Goal: Task Accomplishment & Management: Manage account settings

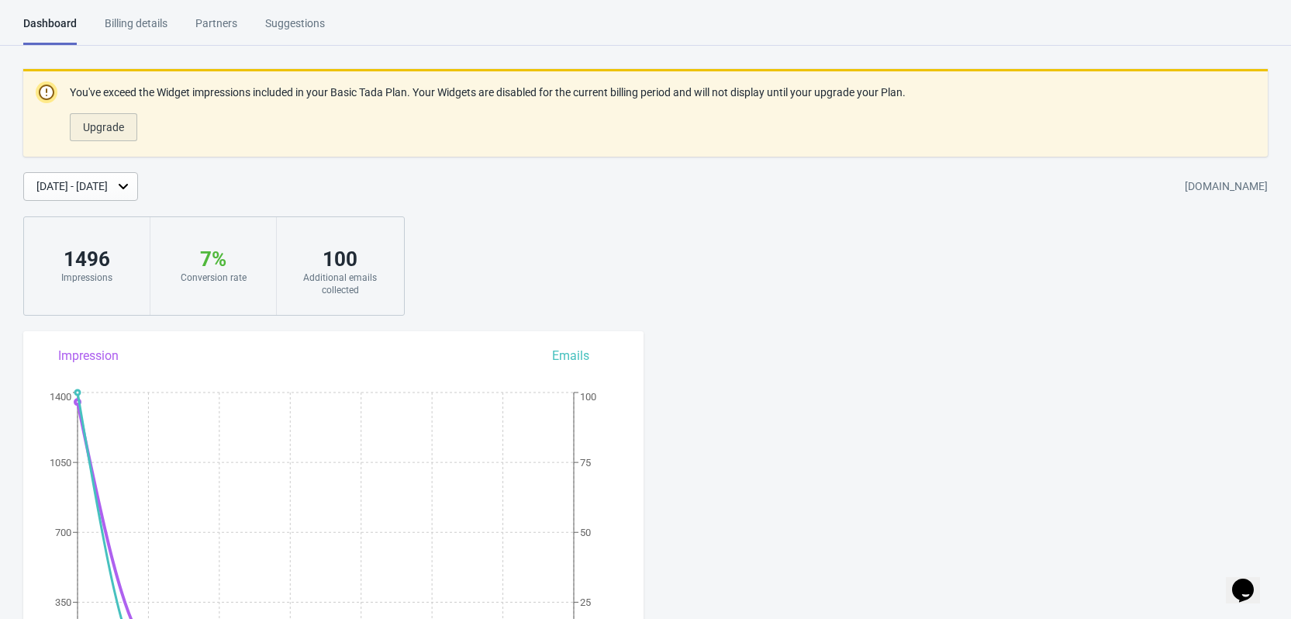
click at [119, 130] on span "Upgrade" at bounding box center [103, 127] width 41 height 12
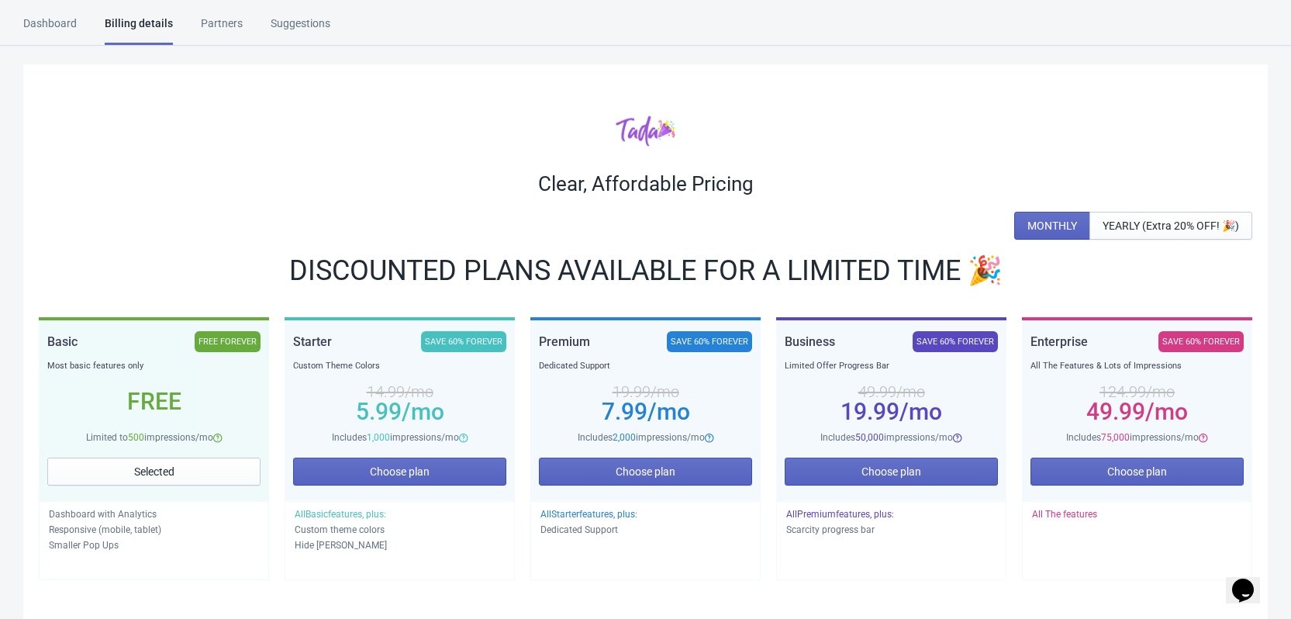
click at [58, 19] on div "Dashboard" at bounding box center [50, 29] width 54 height 27
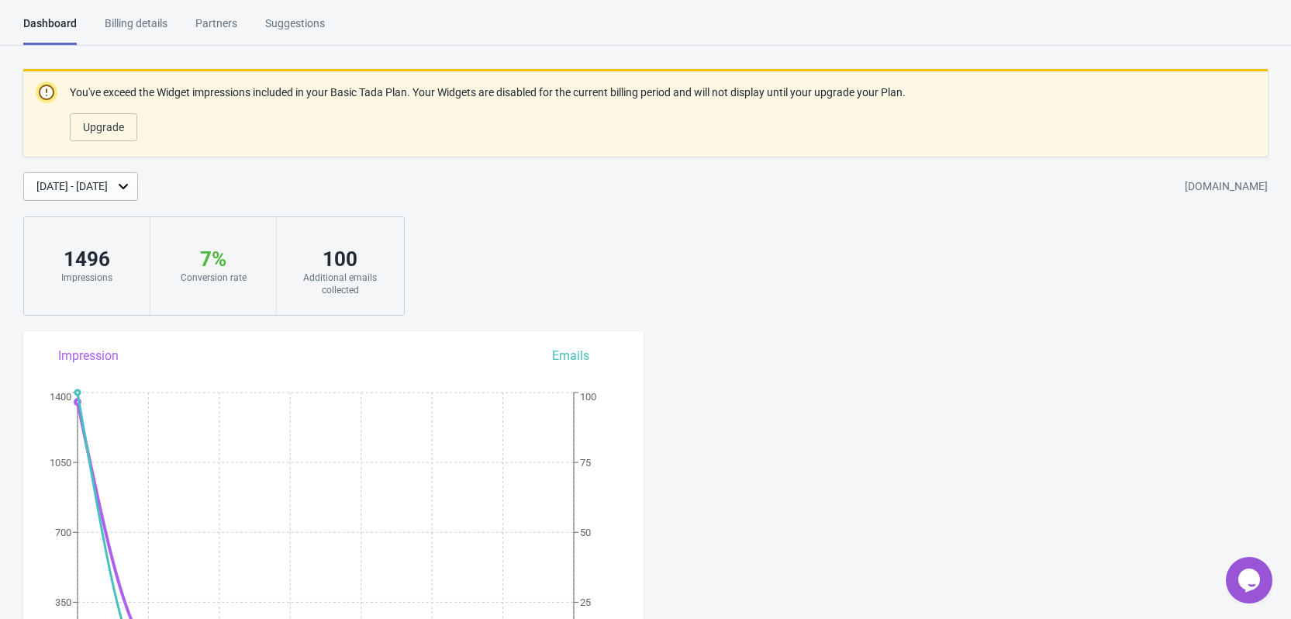
click at [148, 35] on div "Billing details" at bounding box center [136, 29] width 63 height 27
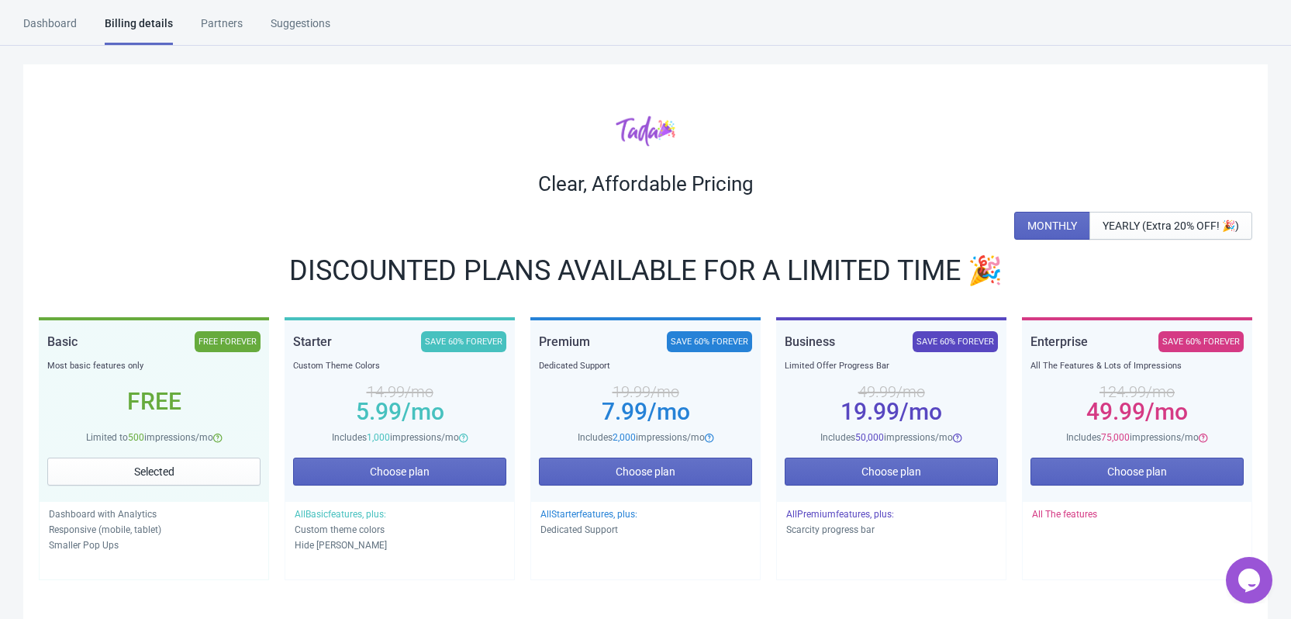
click at [237, 28] on div "Partners" at bounding box center [222, 29] width 42 height 27
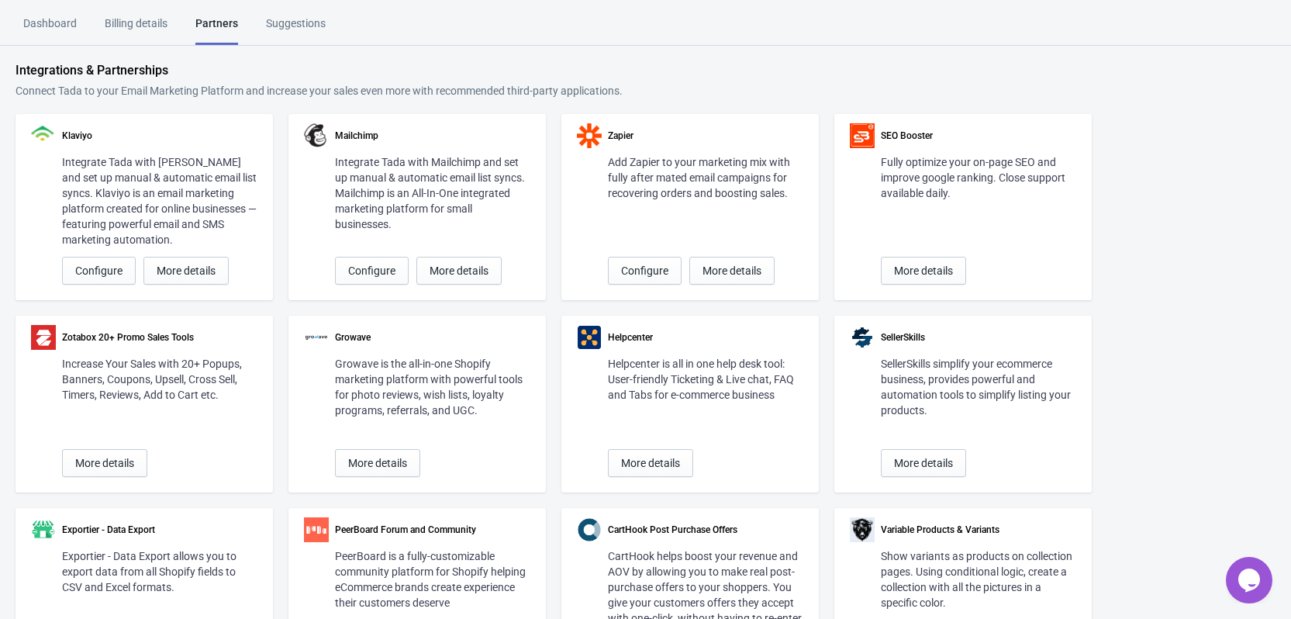
click at [54, 16] on div "Dashboard" at bounding box center [50, 29] width 54 height 27
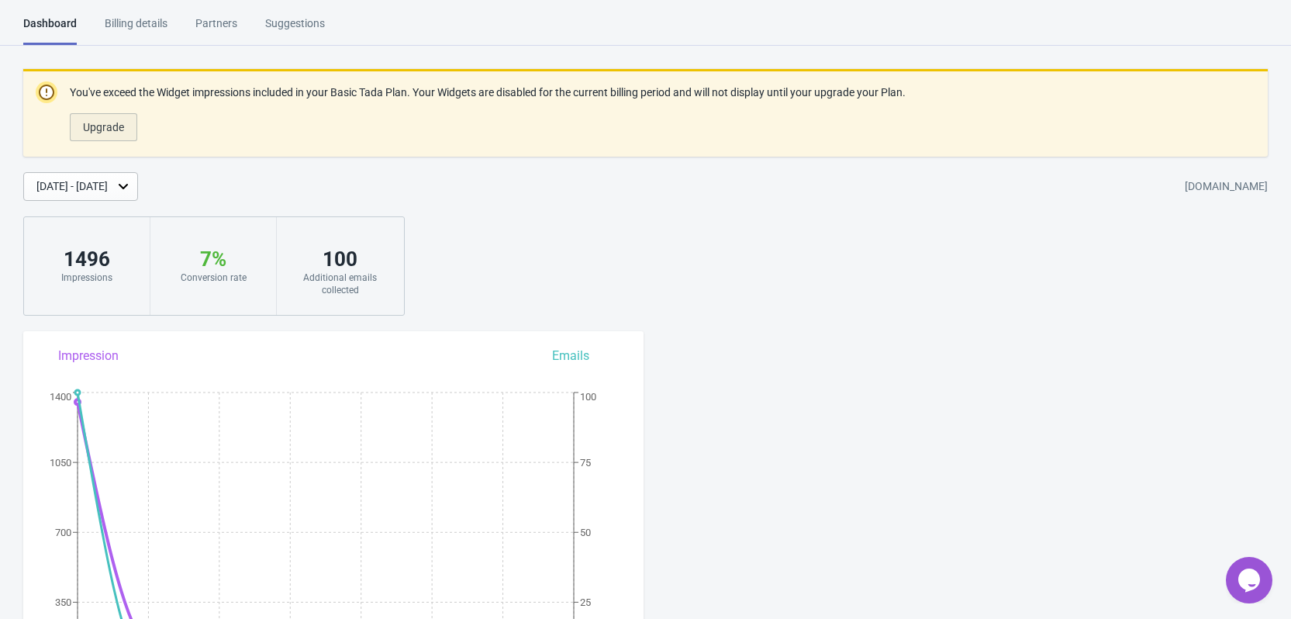
click at [126, 121] on button "Upgrade" at bounding box center [103, 127] width 67 height 28
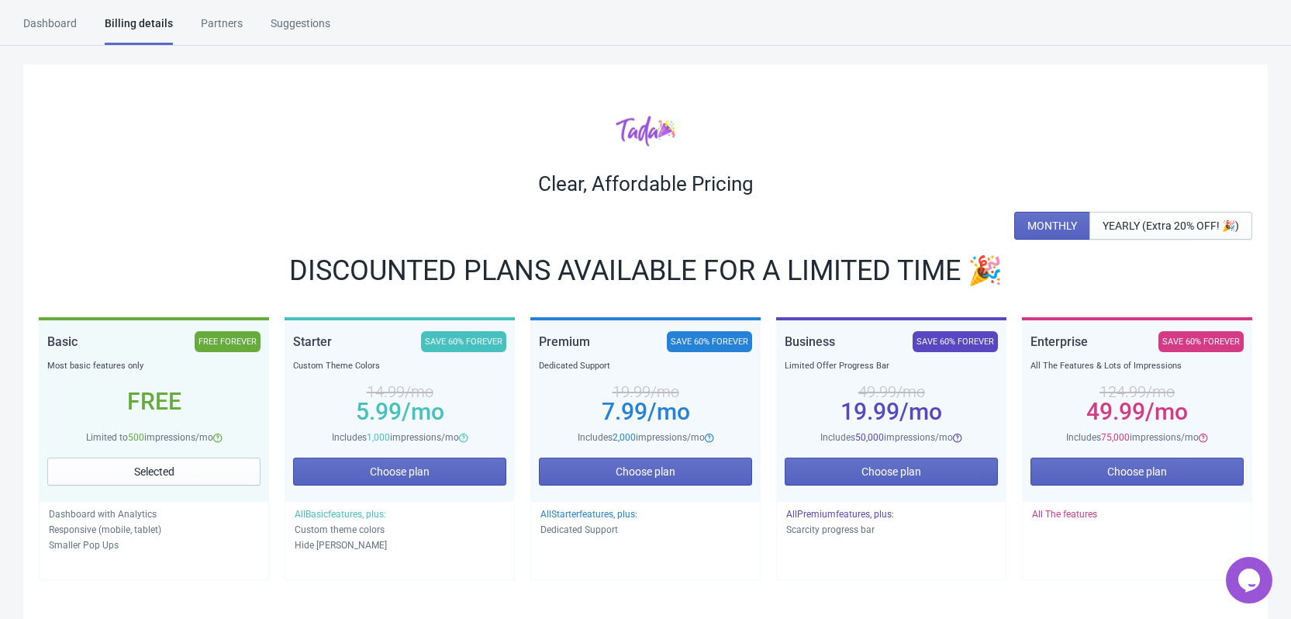
click at [54, 20] on div "Dashboard" at bounding box center [50, 29] width 54 height 27
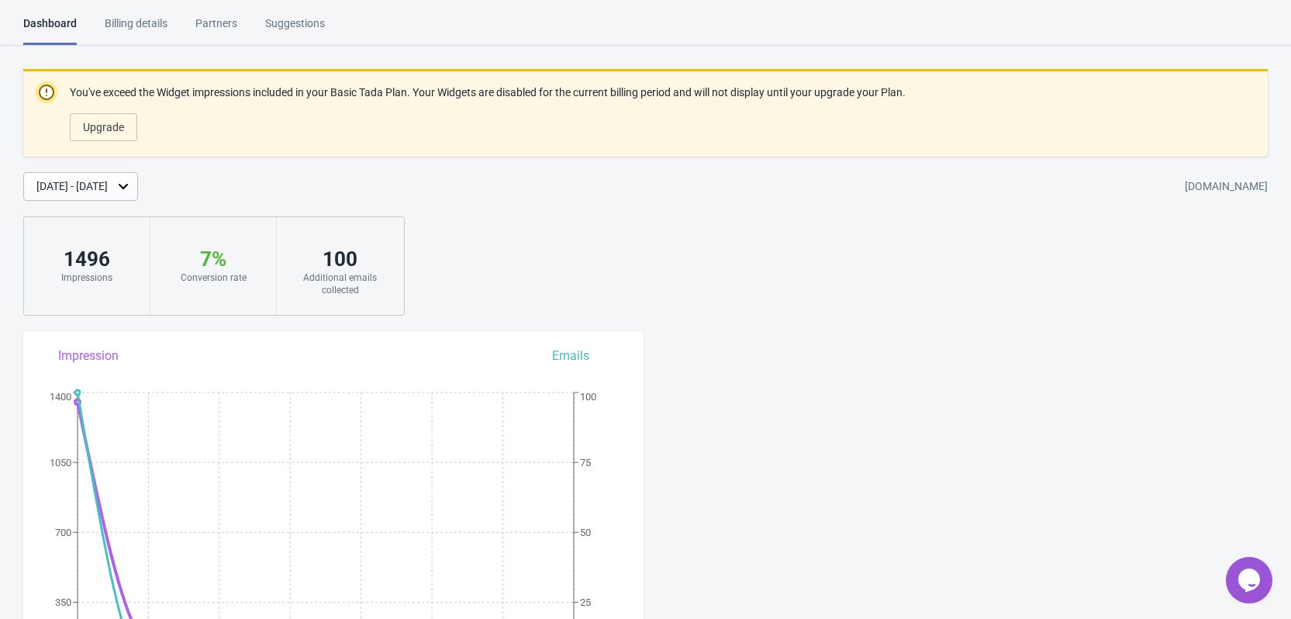
click at [144, 20] on div "Billing details" at bounding box center [136, 29] width 63 height 27
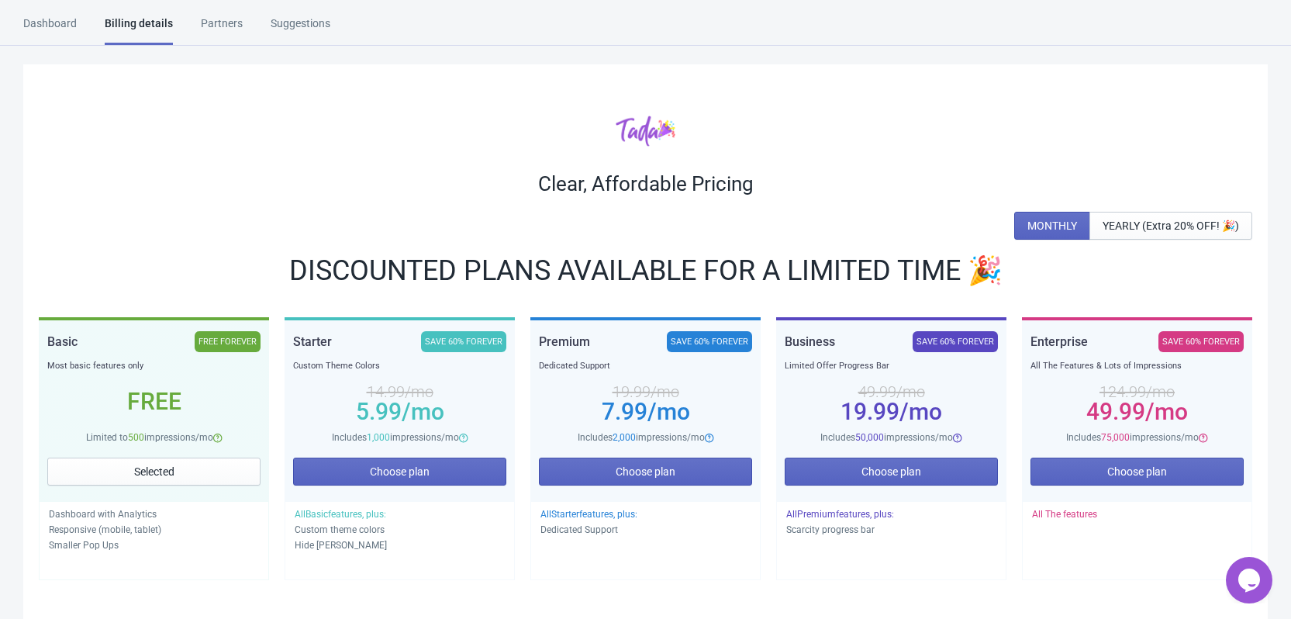
click at [53, 18] on div "Dashboard" at bounding box center [50, 29] width 54 height 27
